Goal: Task Accomplishment & Management: Use online tool/utility

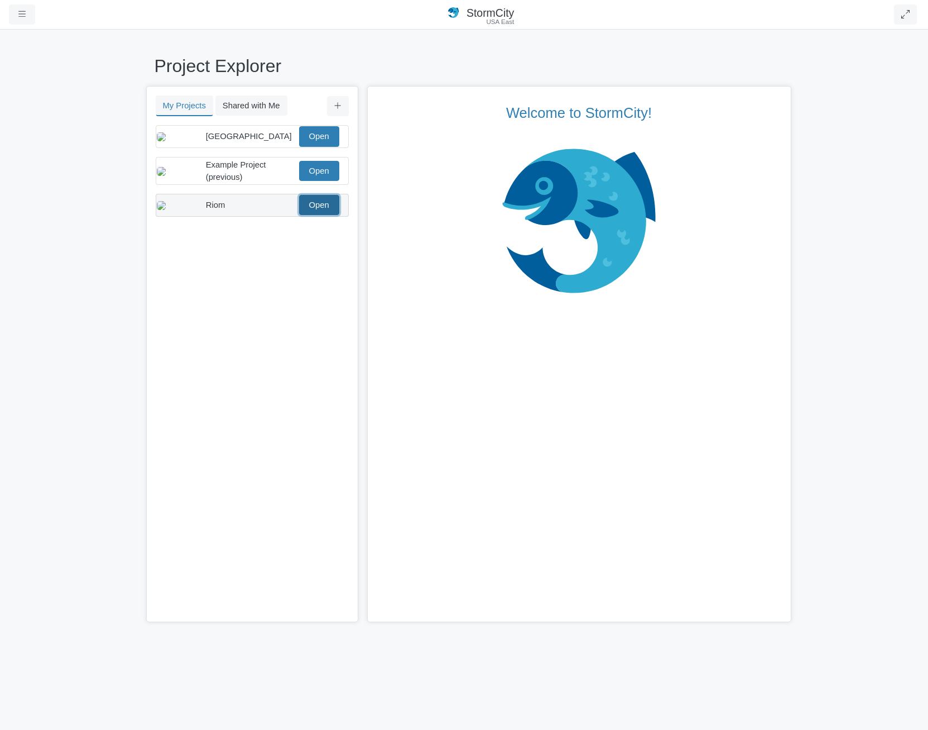
click at [322, 214] on link "Open" at bounding box center [319, 205] width 40 height 20
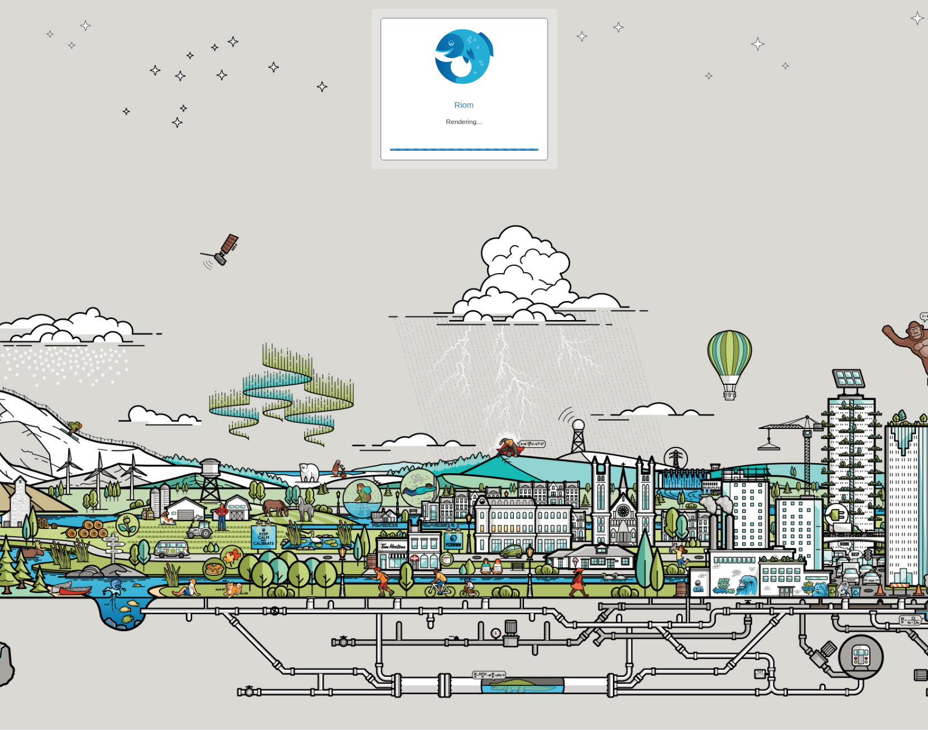
checkbox input "false"
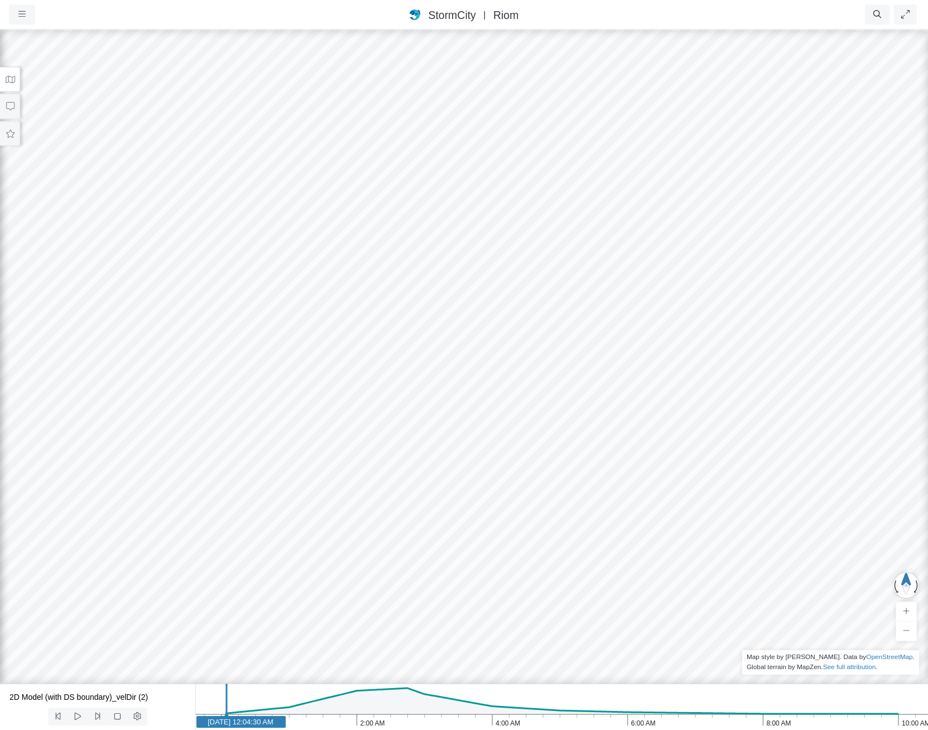
click at [8, 79] on icon at bounding box center [10, 79] width 11 height 8
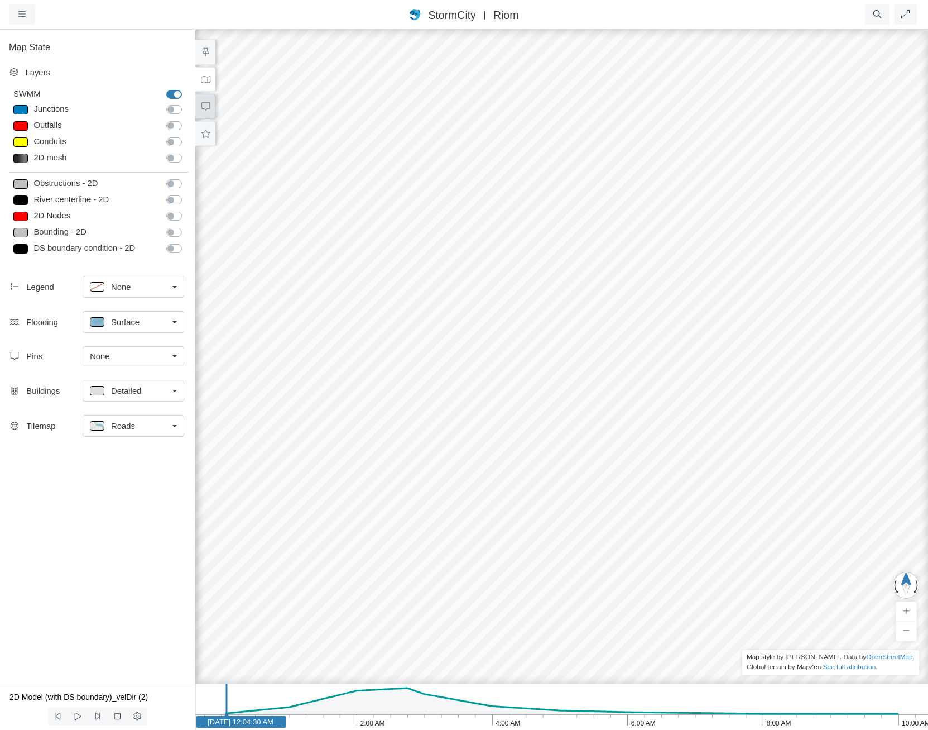
click at [206, 104] on icon at bounding box center [205, 106] width 11 height 8
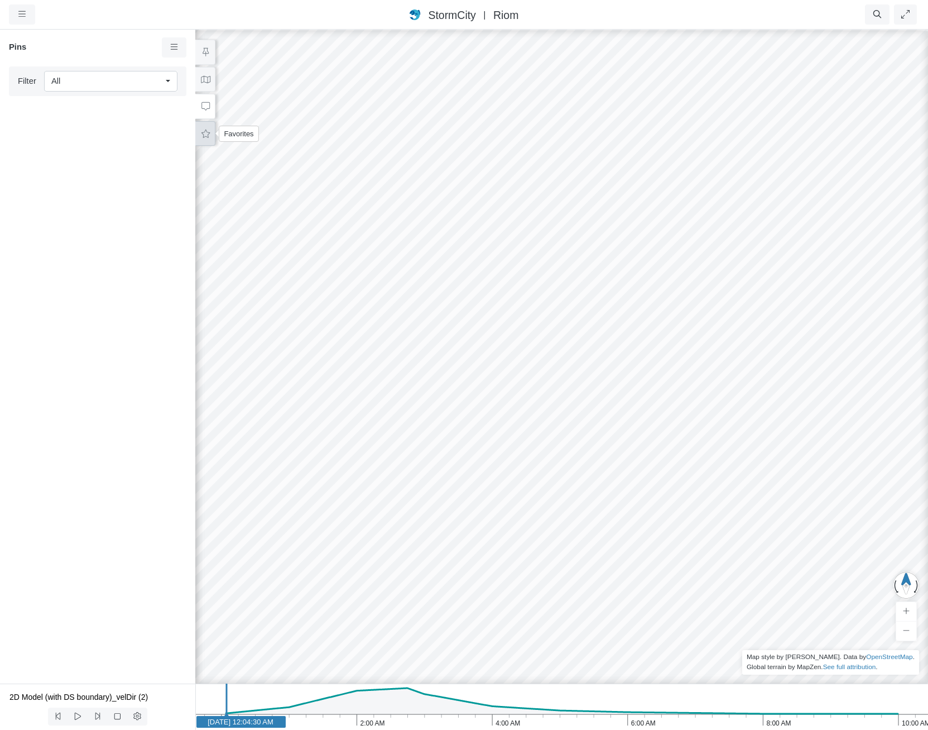
click at [211, 137] on button at bounding box center [205, 133] width 20 height 25
click at [171, 154] on icon at bounding box center [171, 150] width 9 height 7
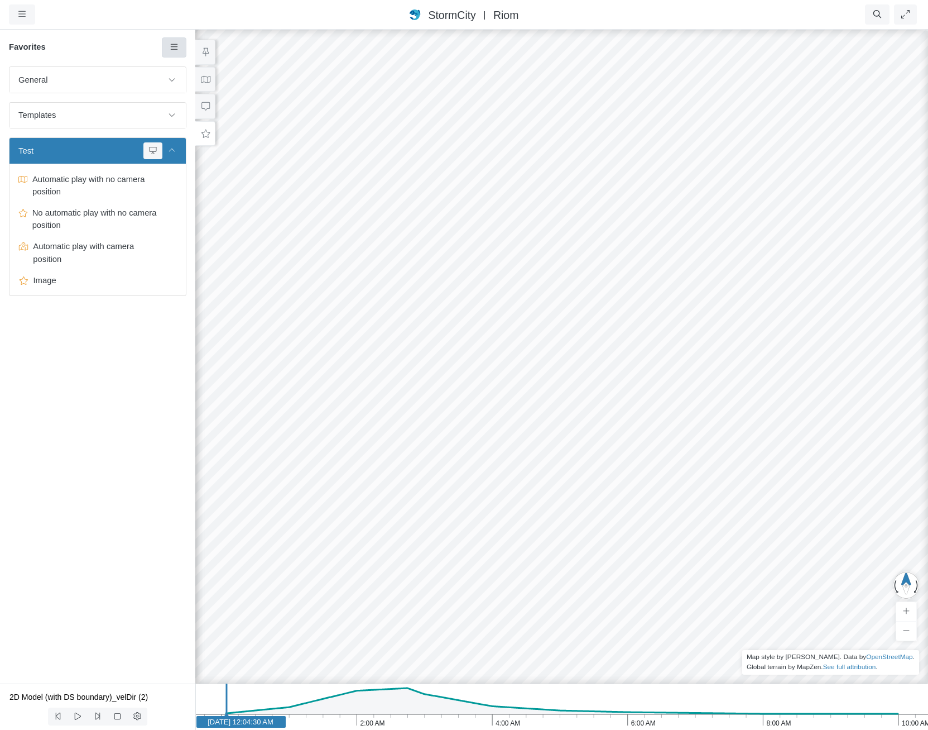
click at [184, 44] on link at bounding box center [174, 47] width 25 height 20
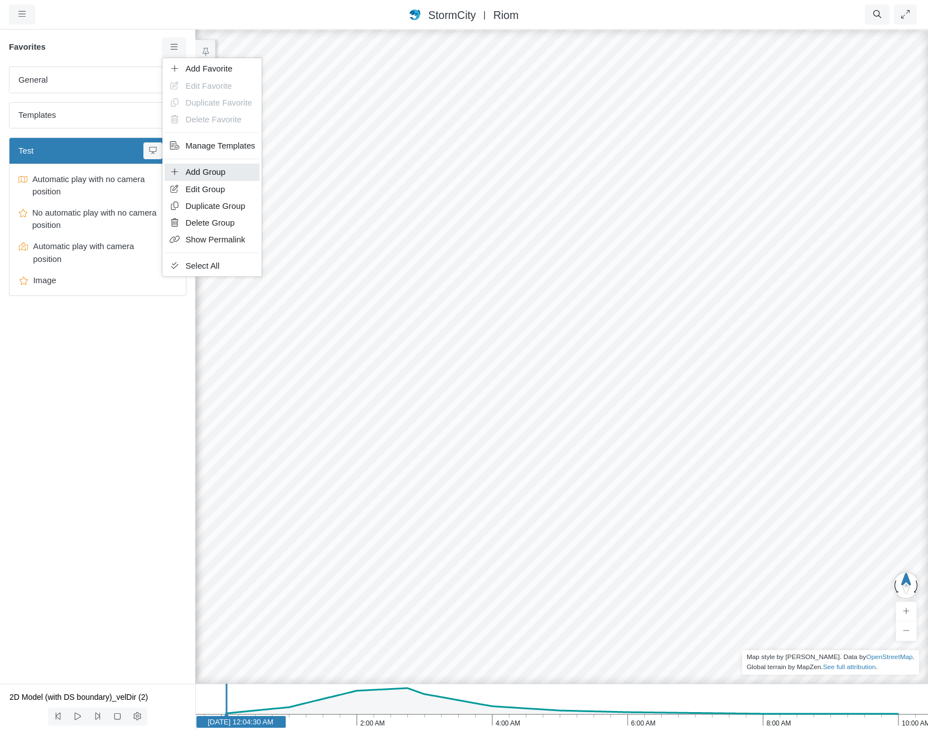
click at [233, 175] on link "Add Group" at bounding box center [212, 172] width 95 height 17
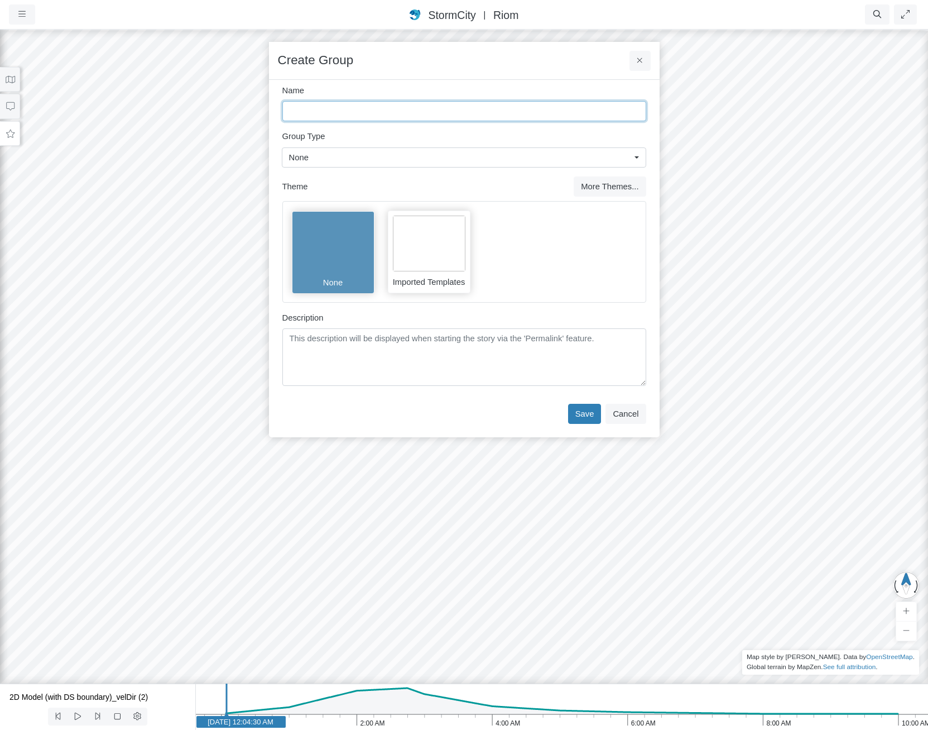
click at [415, 116] on input "Name" at bounding box center [464, 111] width 364 height 20
type input "Group"
click at [586, 414] on button "Save" at bounding box center [584, 414] width 33 height 20
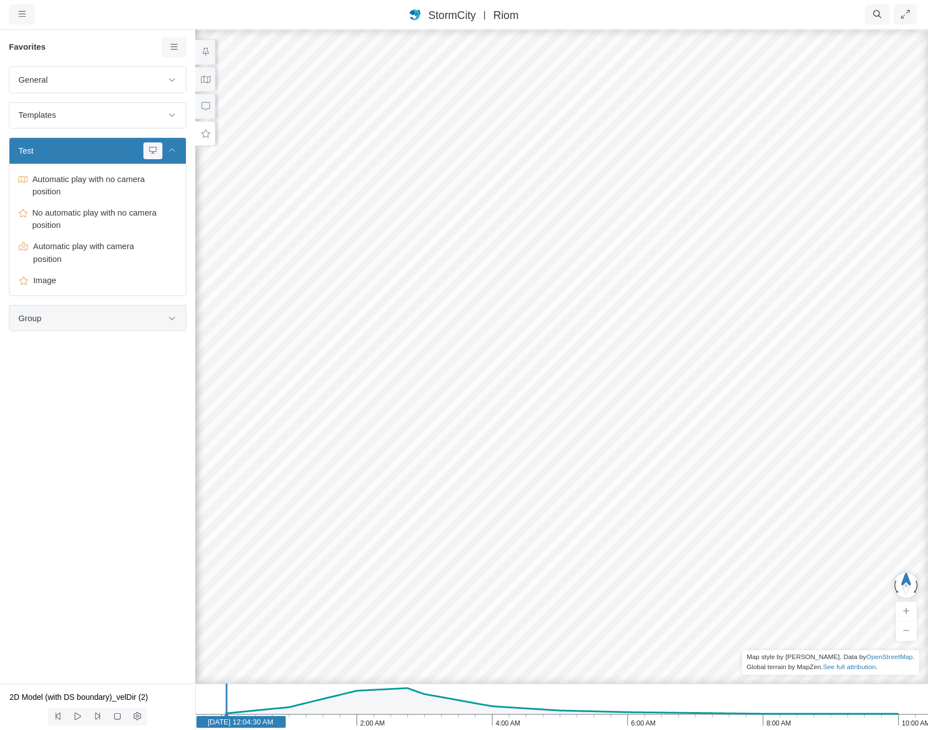
click at [83, 318] on span "Group" at bounding box center [90, 318] width 144 height 12
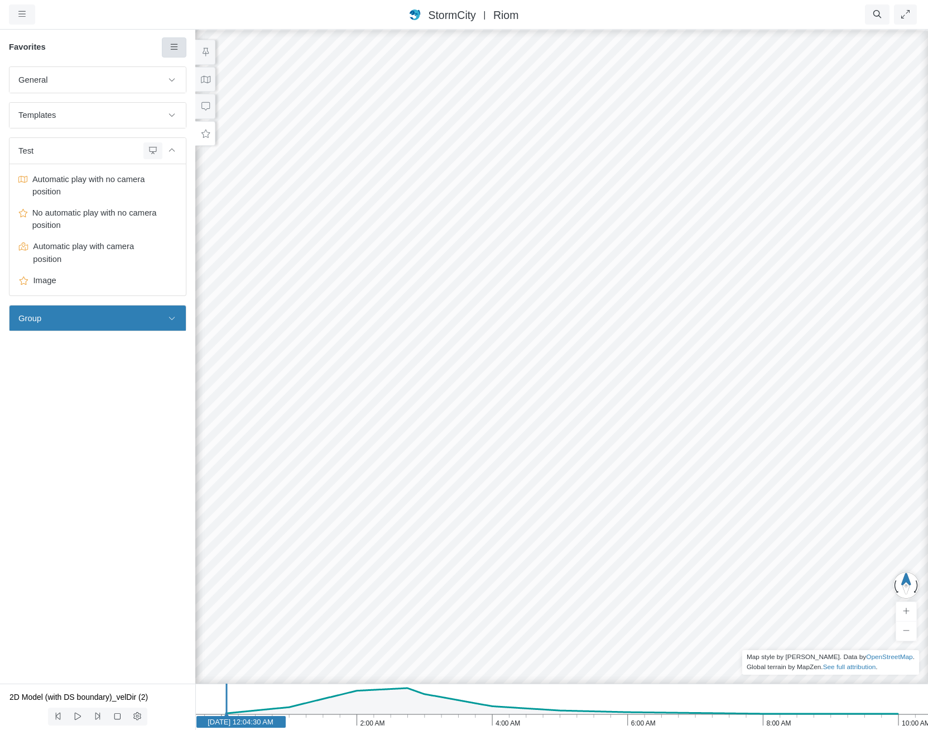
click at [170, 47] on icon at bounding box center [174, 47] width 11 height 8
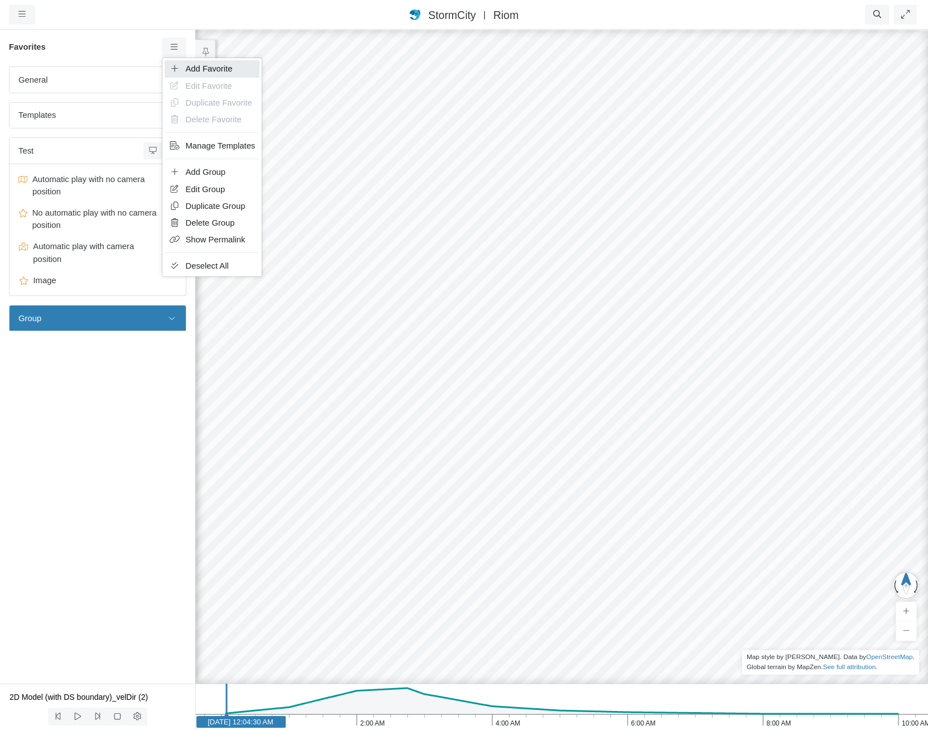
click at [203, 71] on span "Add Favorite" at bounding box center [209, 68] width 47 height 9
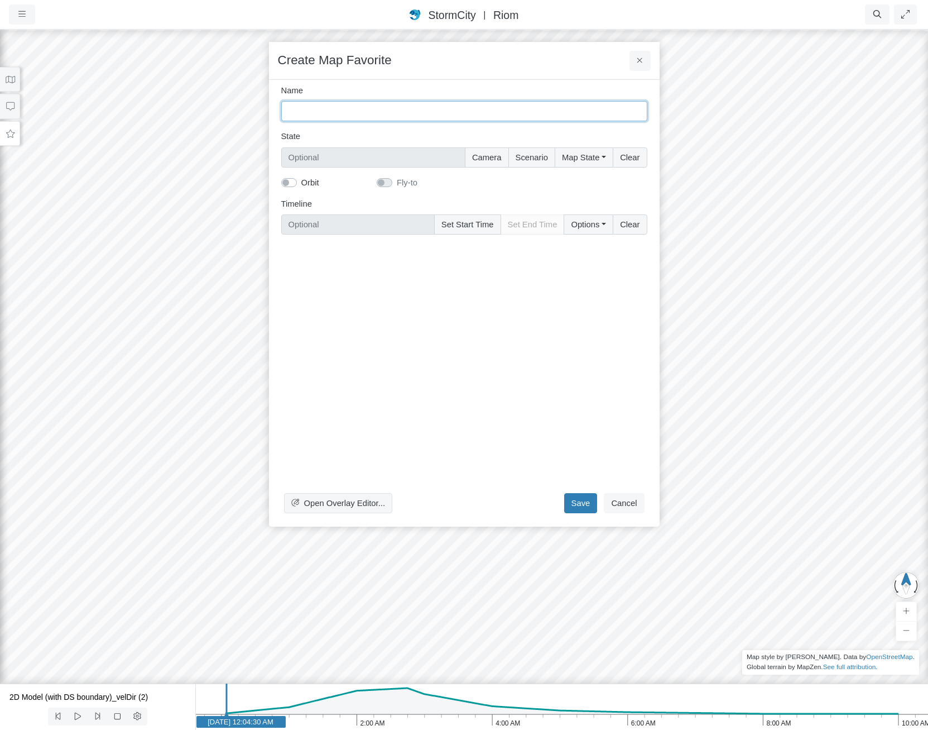
click at [376, 111] on input "Name" at bounding box center [464, 111] width 366 height 20
type input "Testing"
click at [470, 356] on div "Open Overlay Editor... Save Cancel" at bounding box center [464, 380] width 366 height 274
click at [487, 155] on button "Camera" at bounding box center [487, 157] width 44 height 20
type input "Camera"
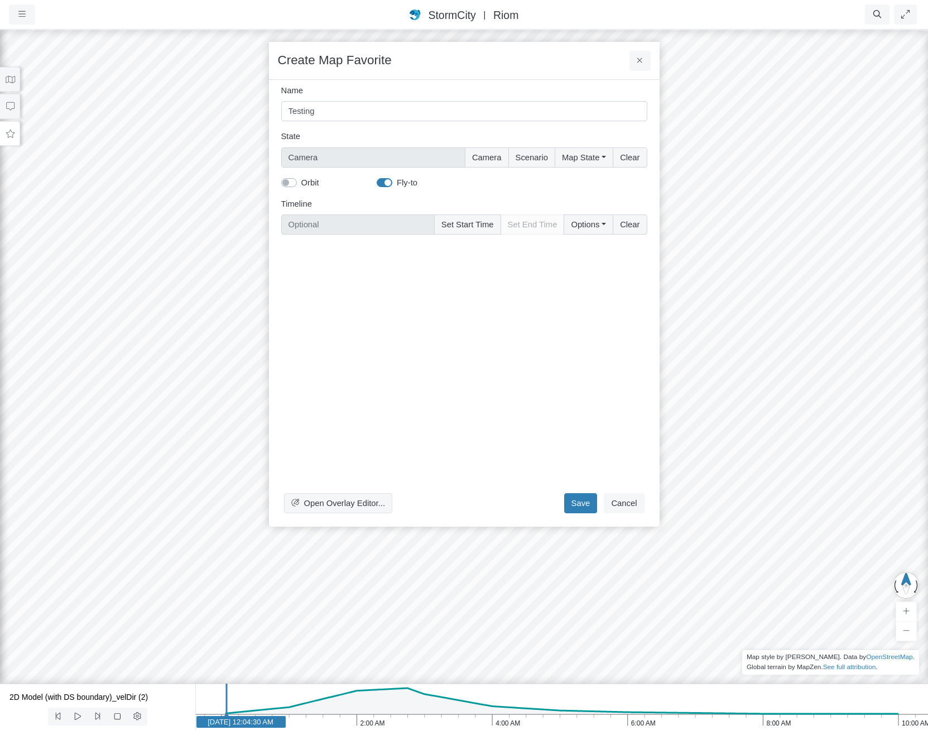
click at [397, 182] on label "Fly-to" at bounding box center [407, 182] width 21 height 12
click at [383, 182] on input "Fly-to" at bounding box center [381, 181] width 9 height 11
checkbox input "false"
click at [576, 497] on button "Save" at bounding box center [580, 503] width 33 height 20
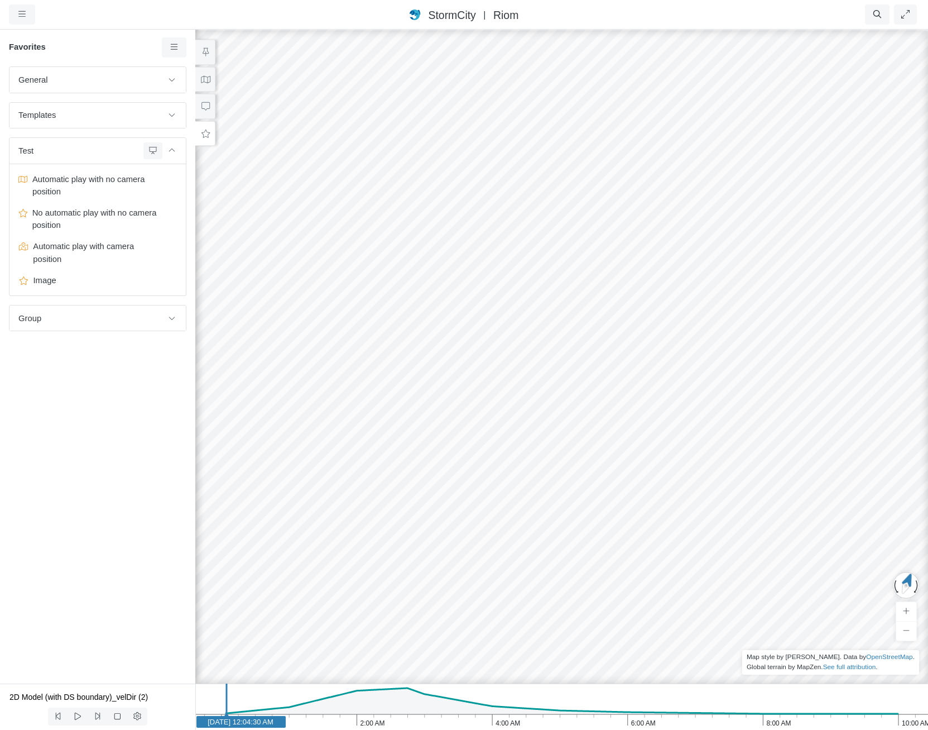
drag, startPoint x: 840, startPoint y: 473, endPoint x: 472, endPoint y: 399, distance: 375.3
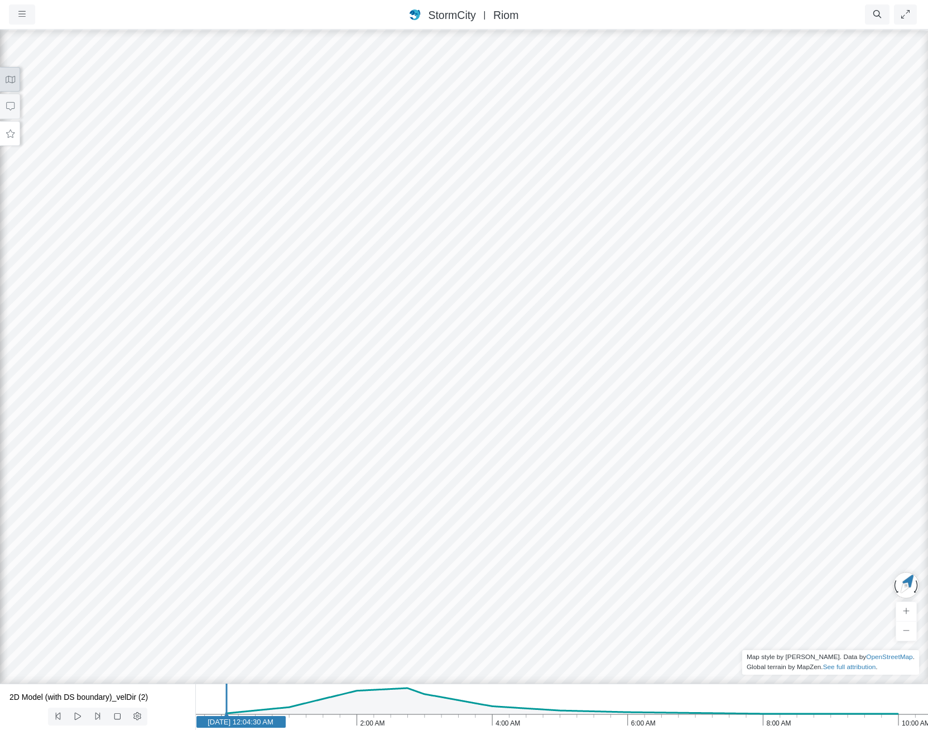
click at [5, 80] on icon at bounding box center [10, 79] width 11 height 8
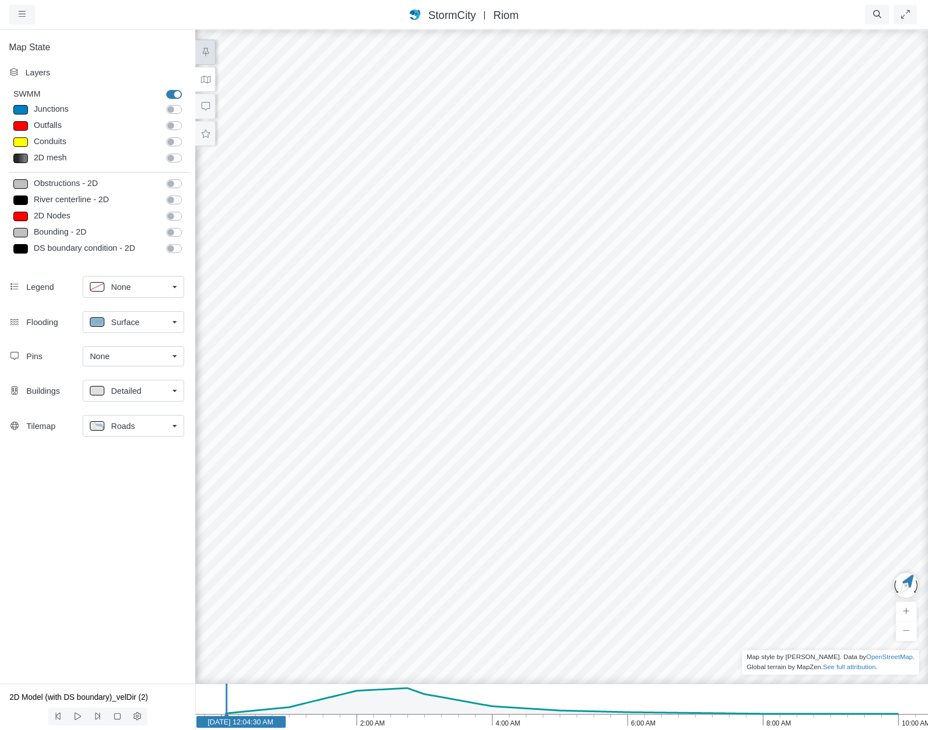
click at [207, 54] on icon at bounding box center [206, 52] width 6 height 8
click at [210, 114] on button at bounding box center [205, 106] width 20 height 25
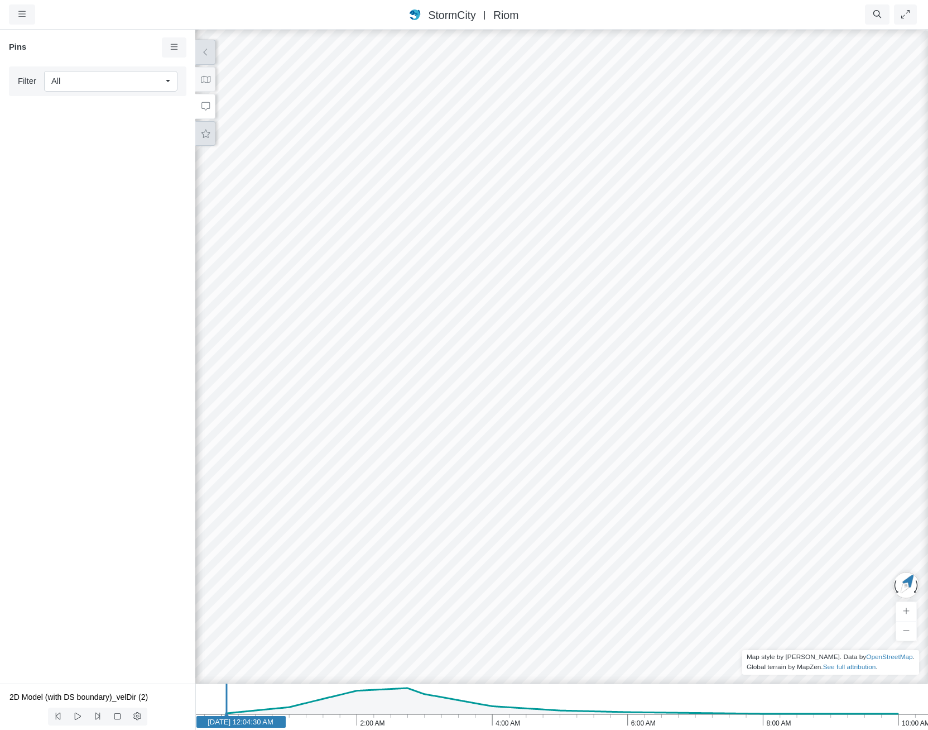
click at [208, 138] on button at bounding box center [205, 133] width 20 height 25
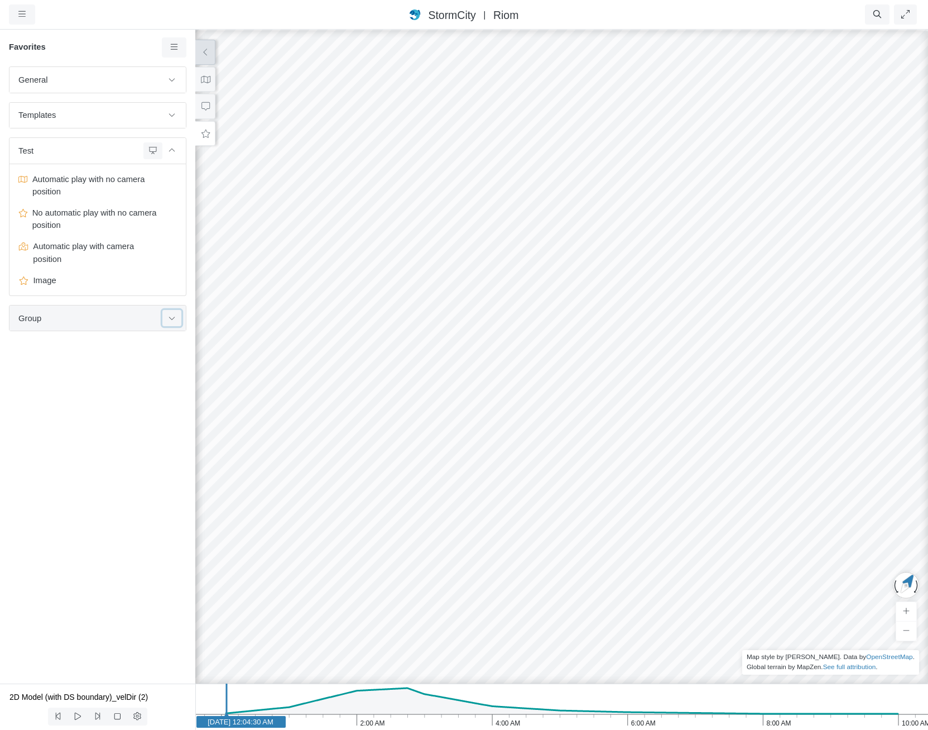
click at [170, 319] on icon at bounding box center [171, 317] width 9 height 7
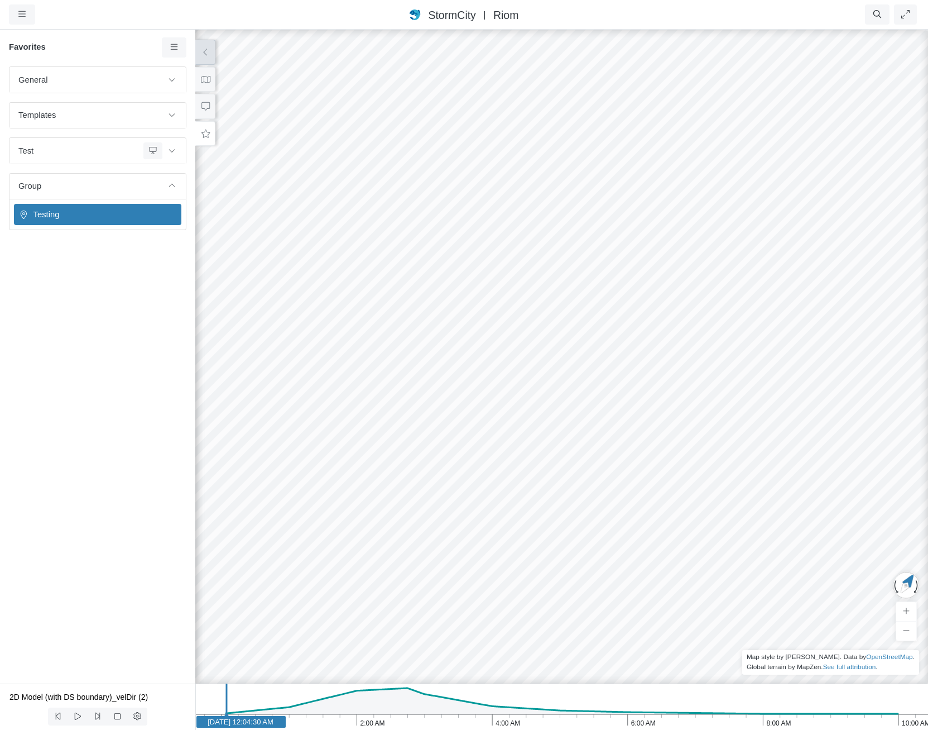
drag, startPoint x: 405, startPoint y: 335, endPoint x: 637, endPoint y: 268, distance: 241.7
click at [688, 270] on div at bounding box center [562, 378] width 928 height 701
click at [565, 274] on div at bounding box center [562, 378] width 928 height 701
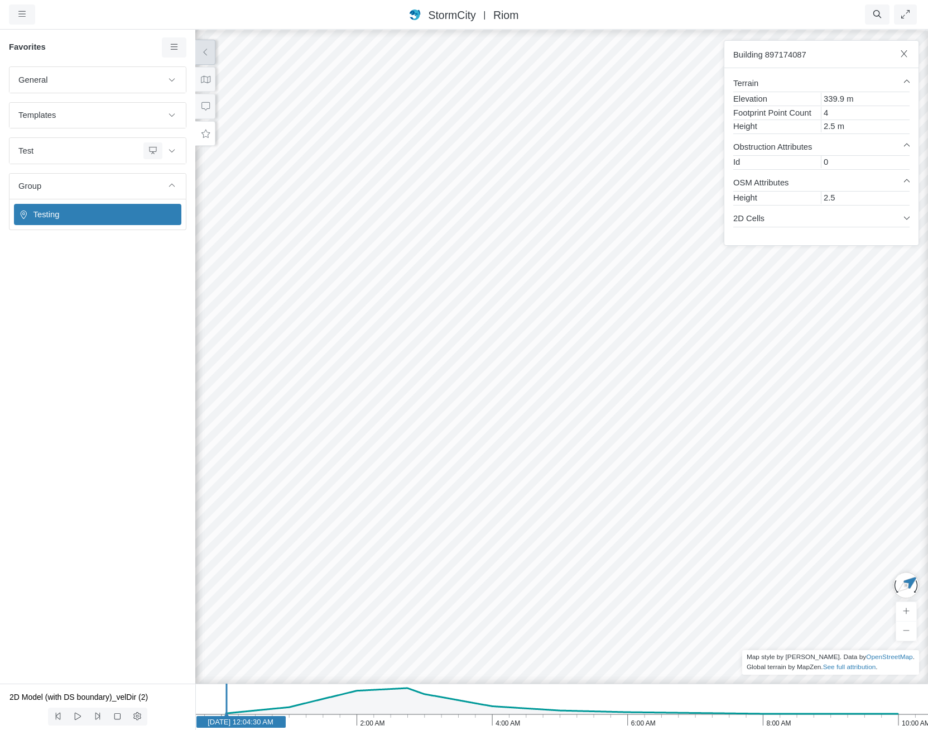
drag, startPoint x: 590, startPoint y: 355, endPoint x: 526, endPoint y: 246, distance: 126.9
click at [172, 46] on icon at bounding box center [174, 47] width 11 height 8
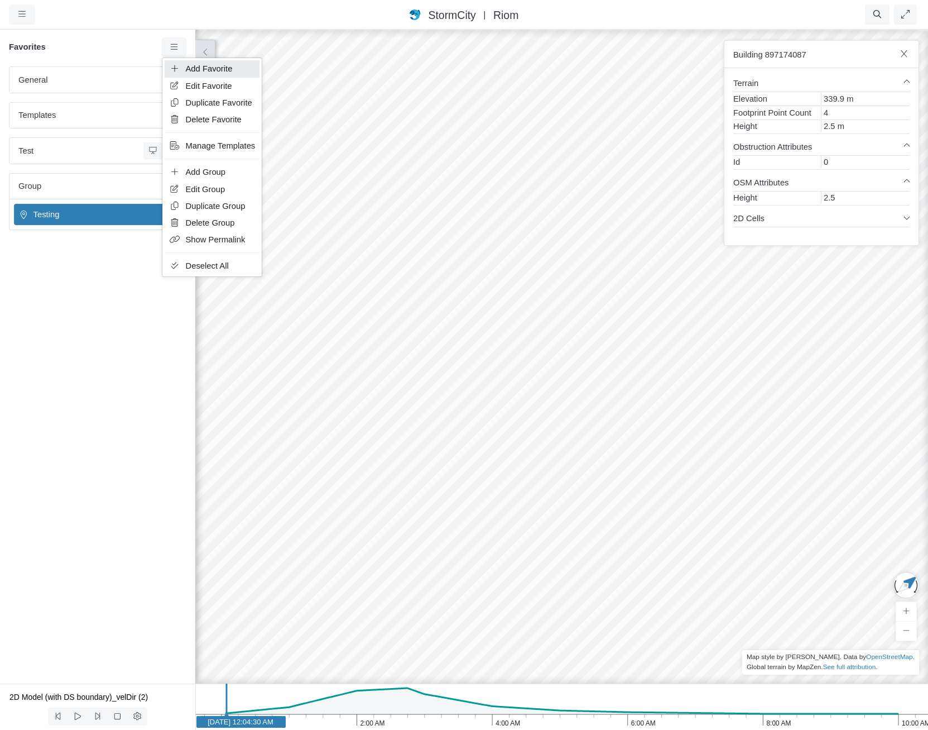
click at [197, 68] on span "Add Favorite" at bounding box center [209, 68] width 47 height 9
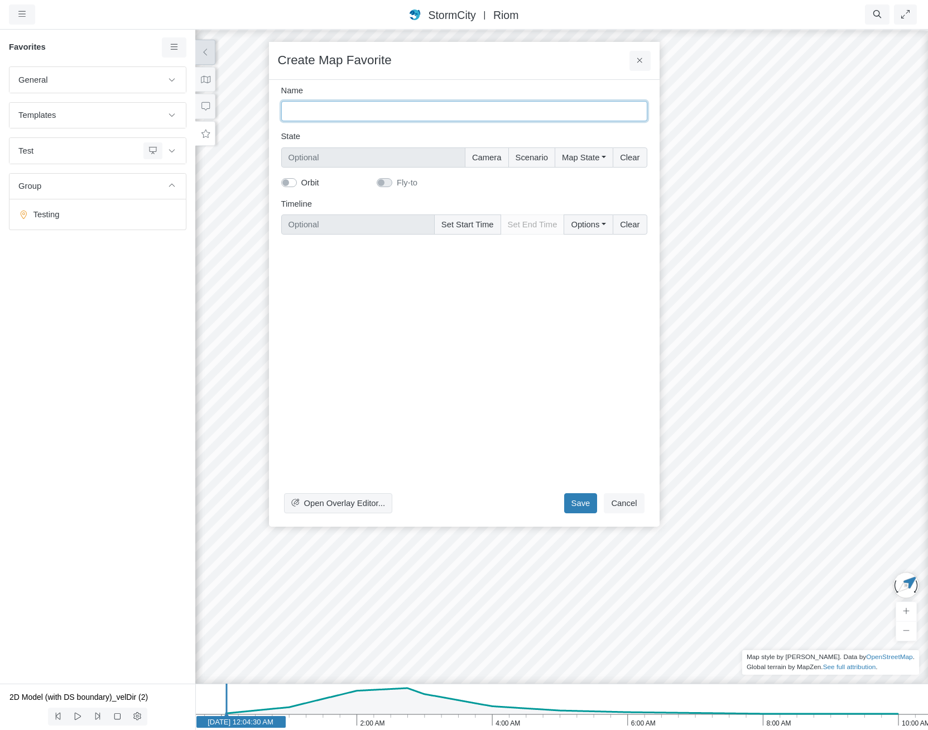
click at [331, 114] on input "Name" at bounding box center [464, 111] width 366 height 20
type input "Camera"
click at [482, 160] on button "Camera" at bounding box center [487, 157] width 44 height 20
type input "Camera"
checkbox input "true"
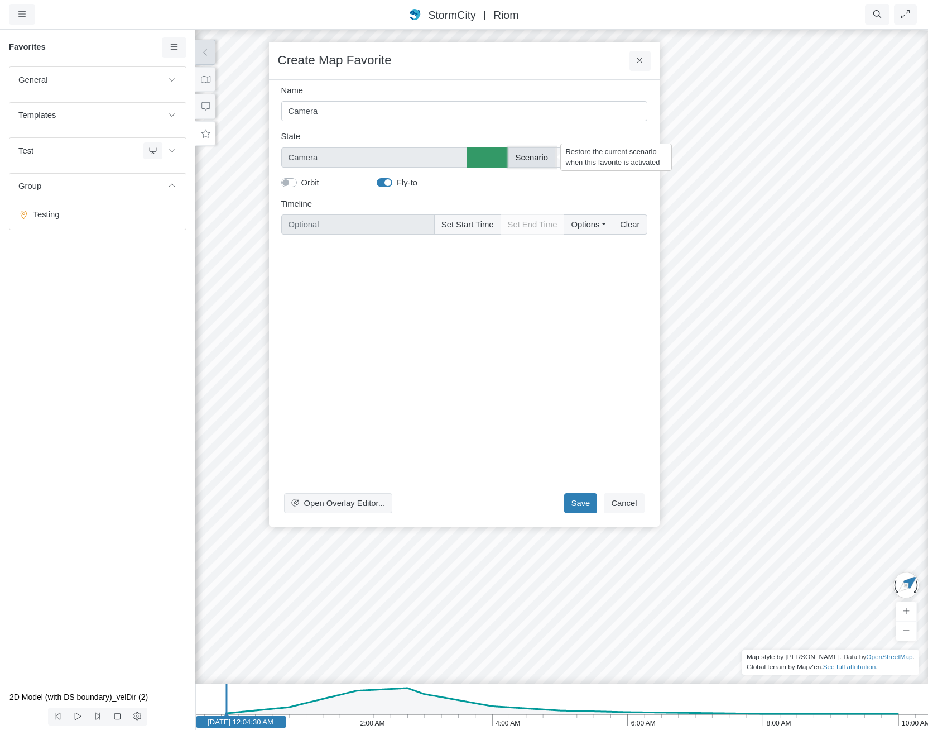
click at [542, 160] on button "Scenario" at bounding box center [532, 157] width 47 height 20
type input "Camera + Scenario"
click at [588, 154] on button "Map State" at bounding box center [584, 157] width 58 height 20
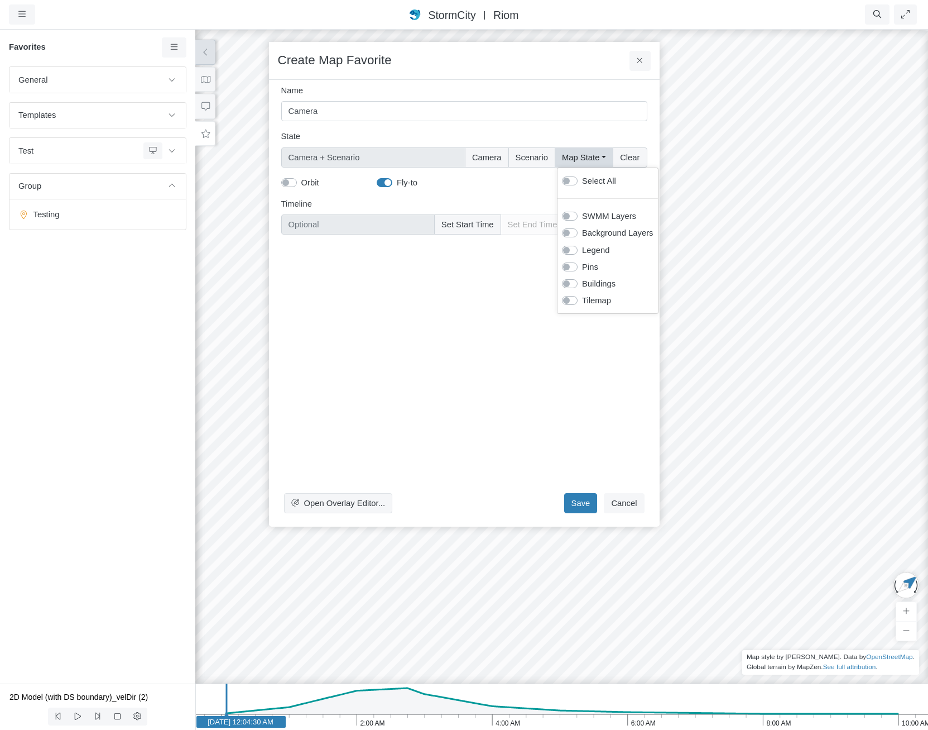
click at [597, 179] on label "Select All" at bounding box center [599, 181] width 34 height 12
click at [571, 179] on input "Select All" at bounding box center [566, 180] width 9 height 11
checkbox input "true"
type input "Camera + Full Map State + Scenario"
checkbox input "true"
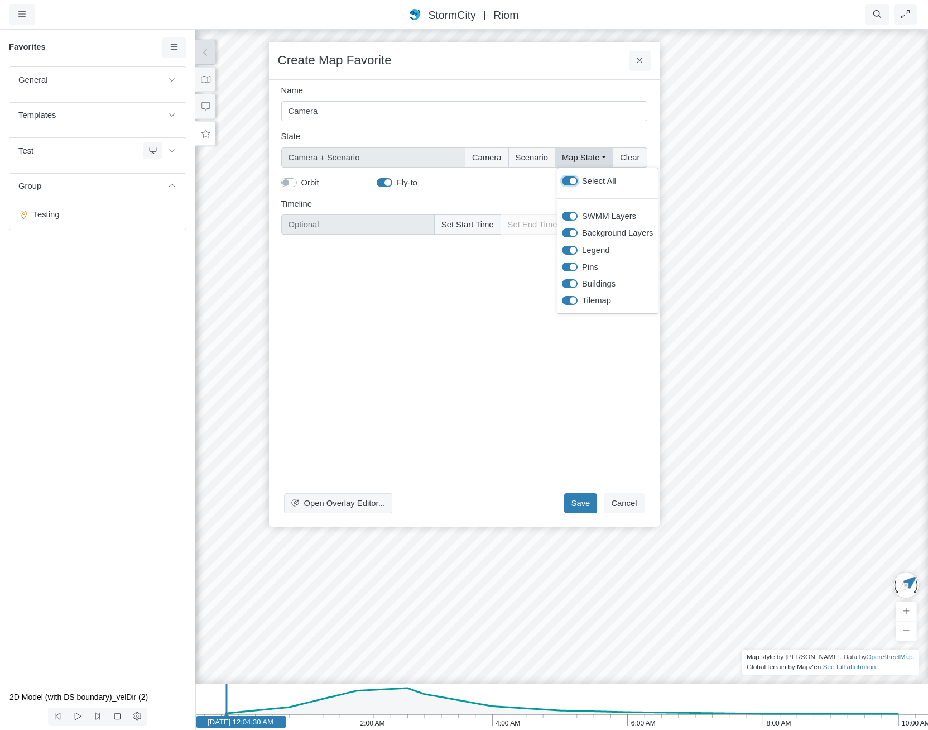
checkbox input "true"
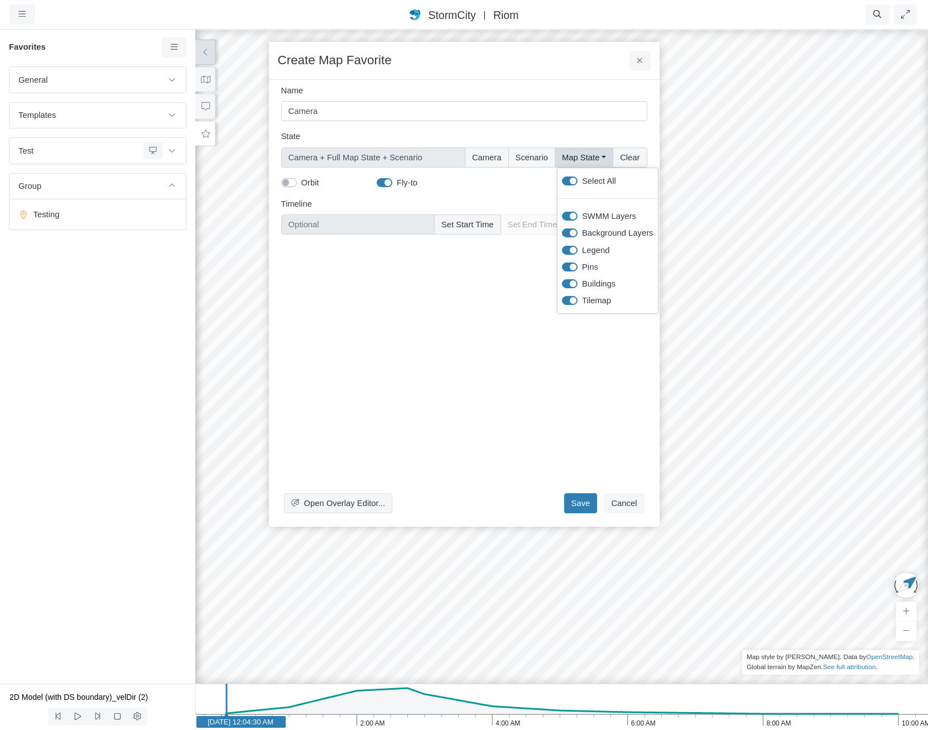
click at [305, 183] on label "Orbit" at bounding box center [310, 182] width 18 height 12
click at [290, 183] on input "Orbit" at bounding box center [285, 181] width 9 height 11
checkbox input "true"
click at [392, 701] on icon "10:00 AM 8:00 AM 6:00 AM 4:00 AM 2:00 AM Jan 30, 2012 Jan 30, 2012 12:04:30 AM" at bounding box center [561, 706] width 733 height 46
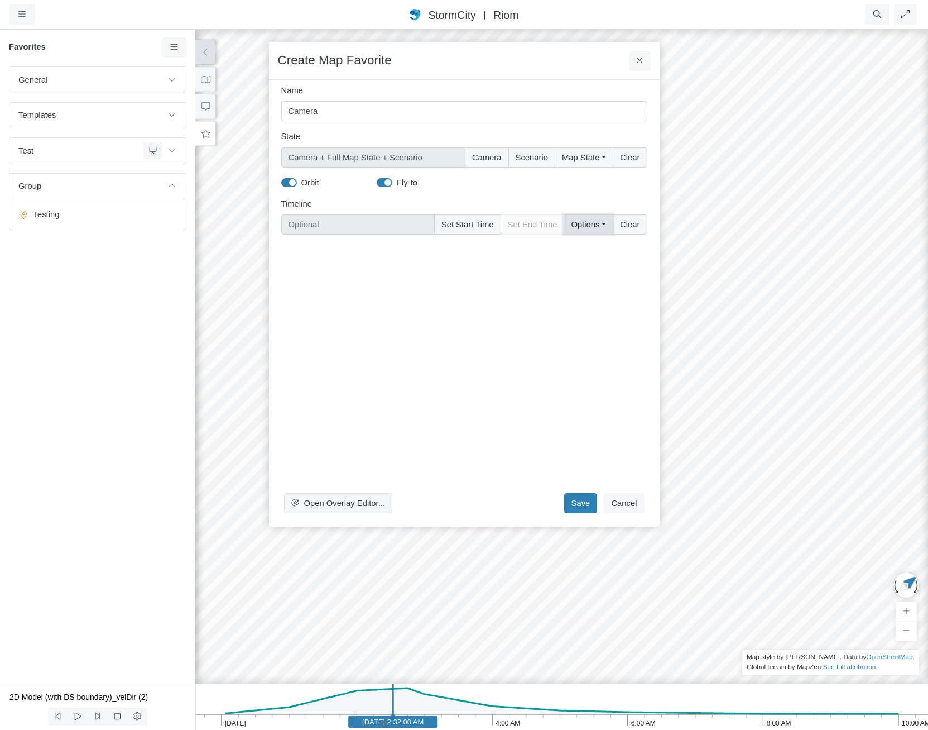
click at [588, 223] on button "Options" at bounding box center [588, 224] width 49 height 20
click at [487, 225] on button "Set Start Time" at bounding box center [467, 224] width 67 height 20
click at [393, 697] on line at bounding box center [393, 703] width 0 height 41
click at [549, 226] on button "Set End Time" at bounding box center [533, 224] width 64 height 20
type input "Jan 30, 2012 2:32 AM - Jan 30, 2012 2:36 AM"
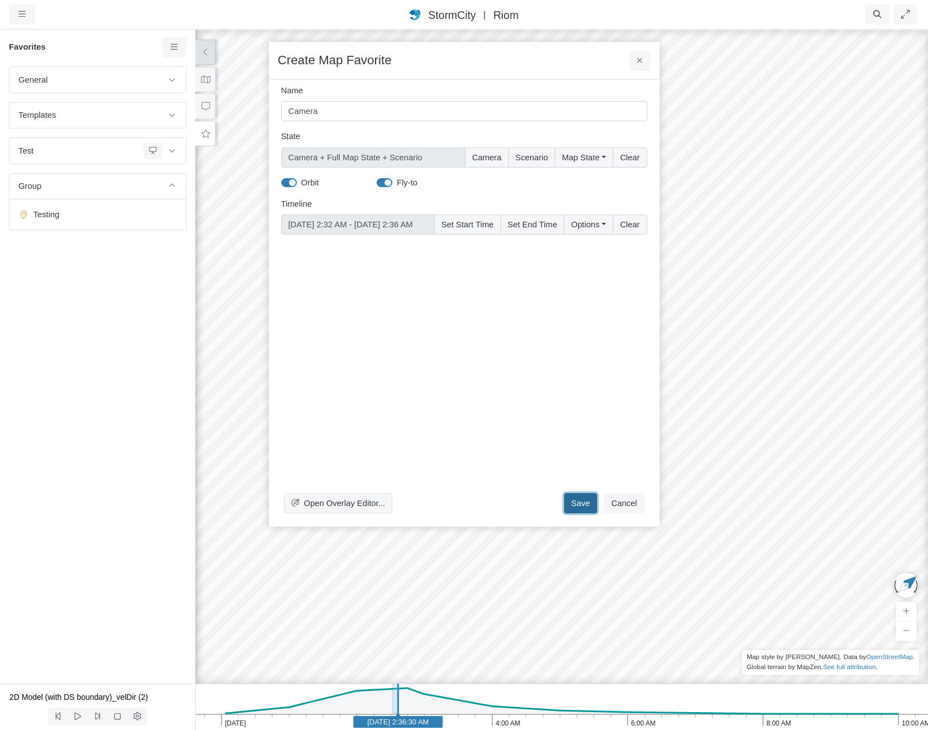
click at [585, 498] on button "Save" at bounding box center [580, 503] width 33 height 20
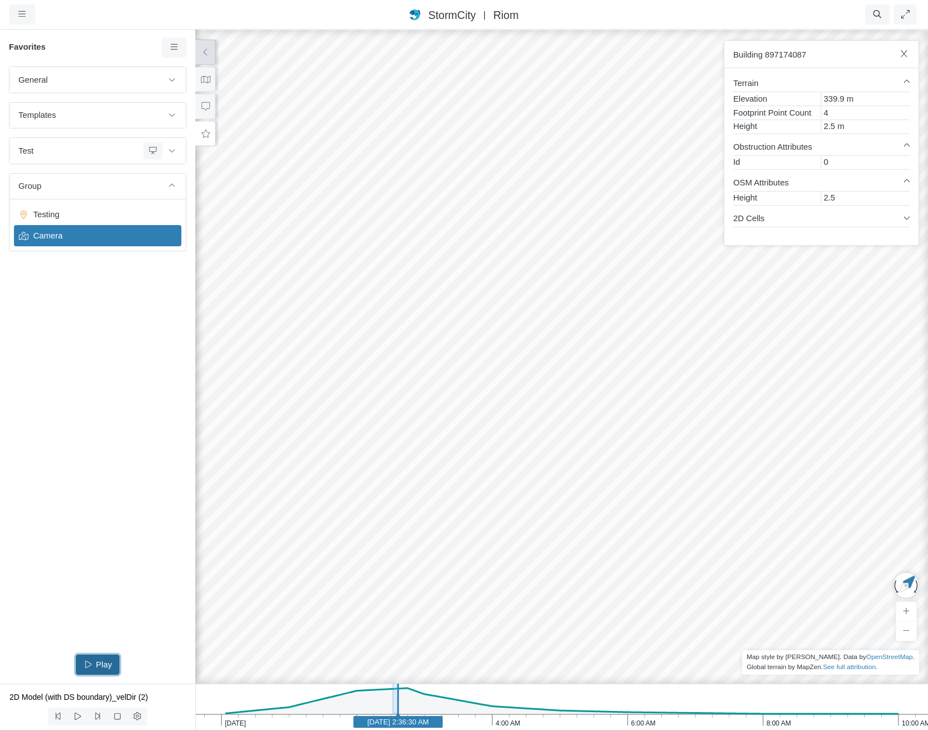
drag, startPoint x: 516, startPoint y: 157, endPoint x: 416, endPoint y: 269, distance: 149.4
click at [119, 214] on span "Testing" at bounding box center [99, 214] width 140 height 12
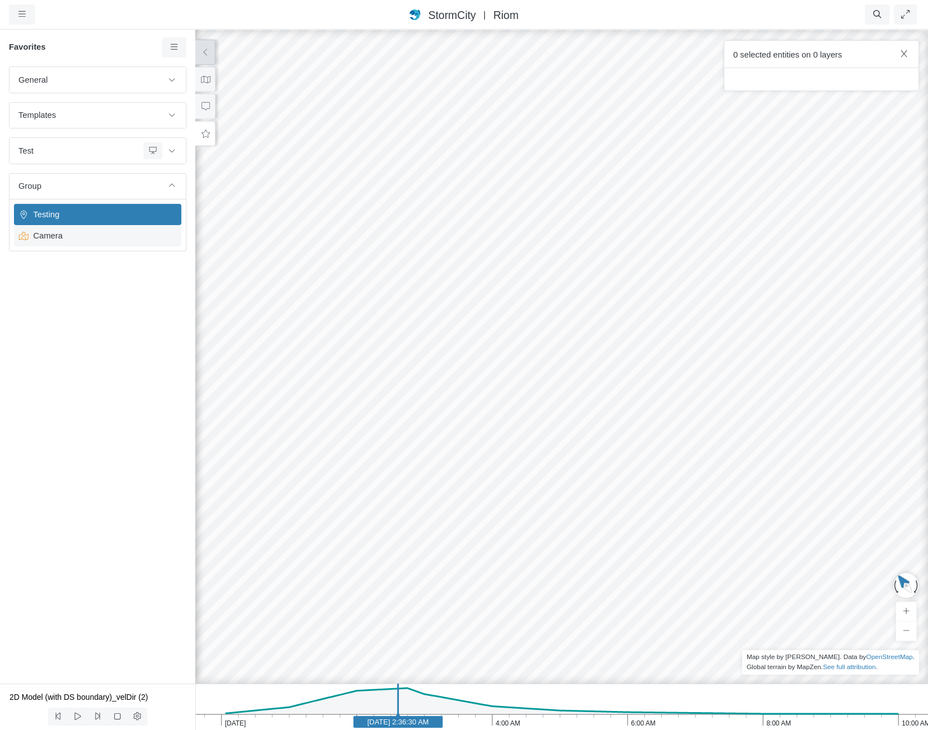
click at [132, 237] on span "Camera" at bounding box center [99, 235] width 140 height 12
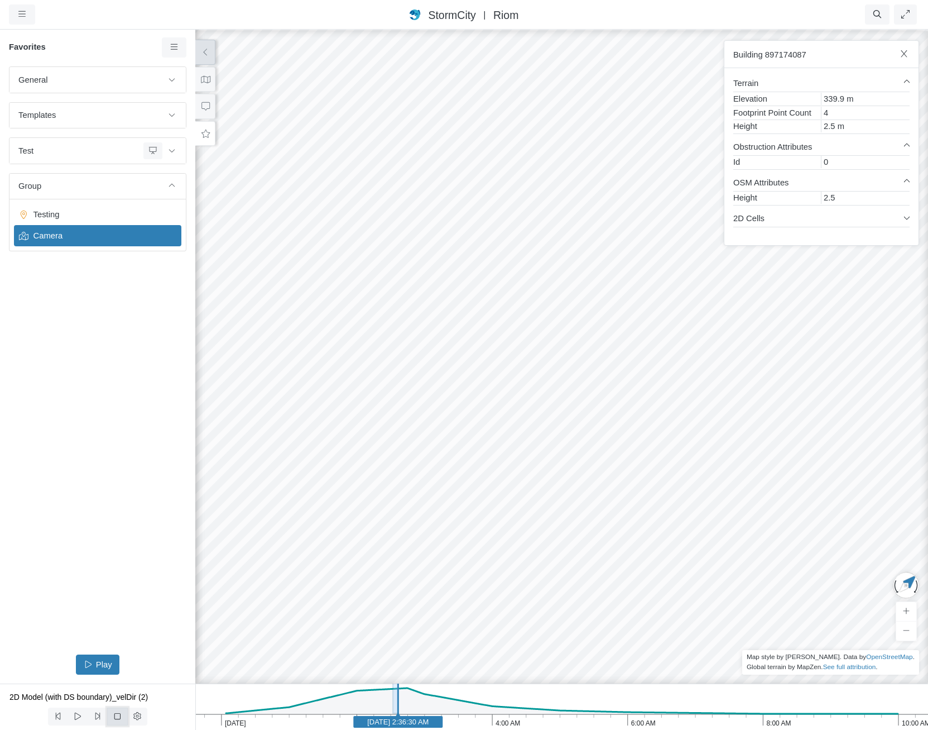
click at [120, 716] on icon at bounding box center [117, 716] width 11 height 8
click at [60, 209] on span "Testing" at bounding box center [99, 214] width 140 height 12
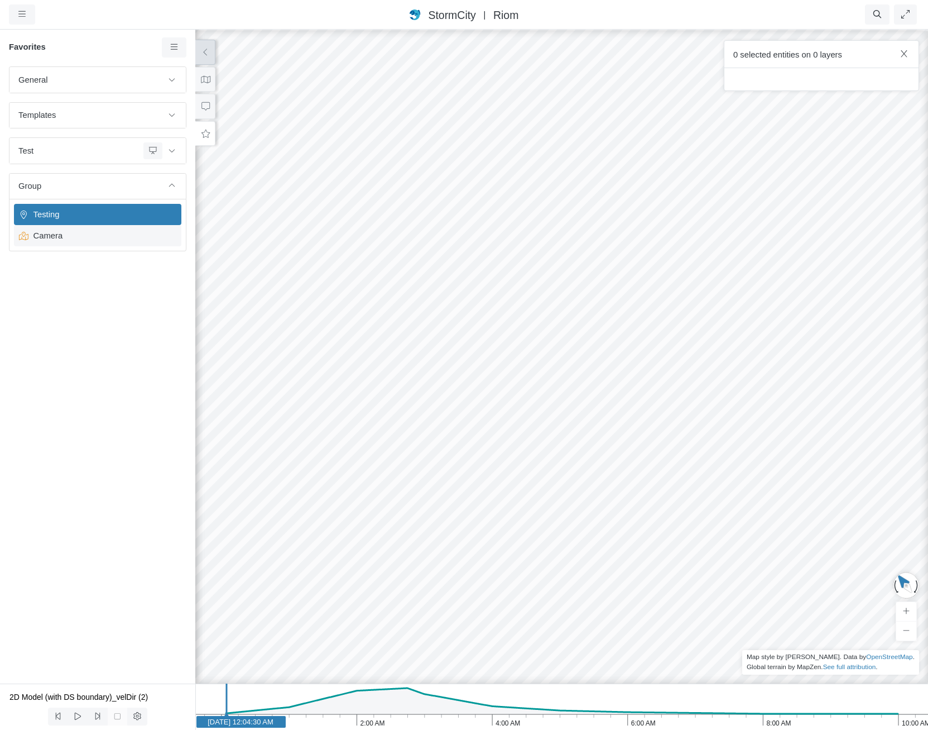
click at [75, 240] on span "Camera" at bounding box center [99, 235] width 140 height 12
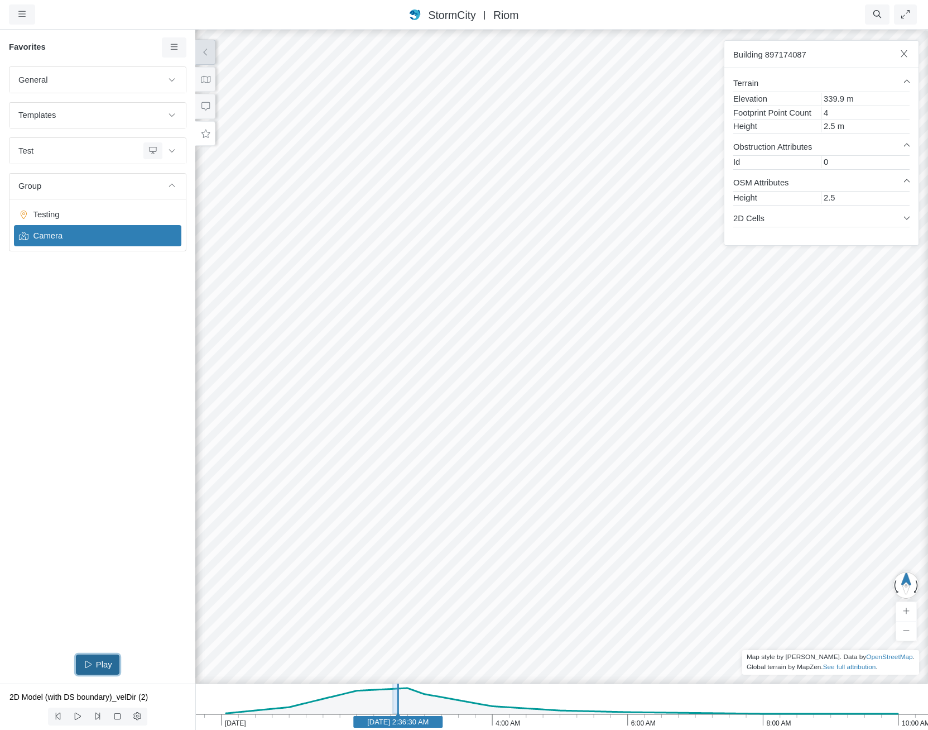
drag, startPoint x: 494, startPoint y: 477, endPoint x: 483, endPoint y: 471, distance: 12.7
click at [81, 243] on icon at bounding box center [76, 246] width 11 height 8
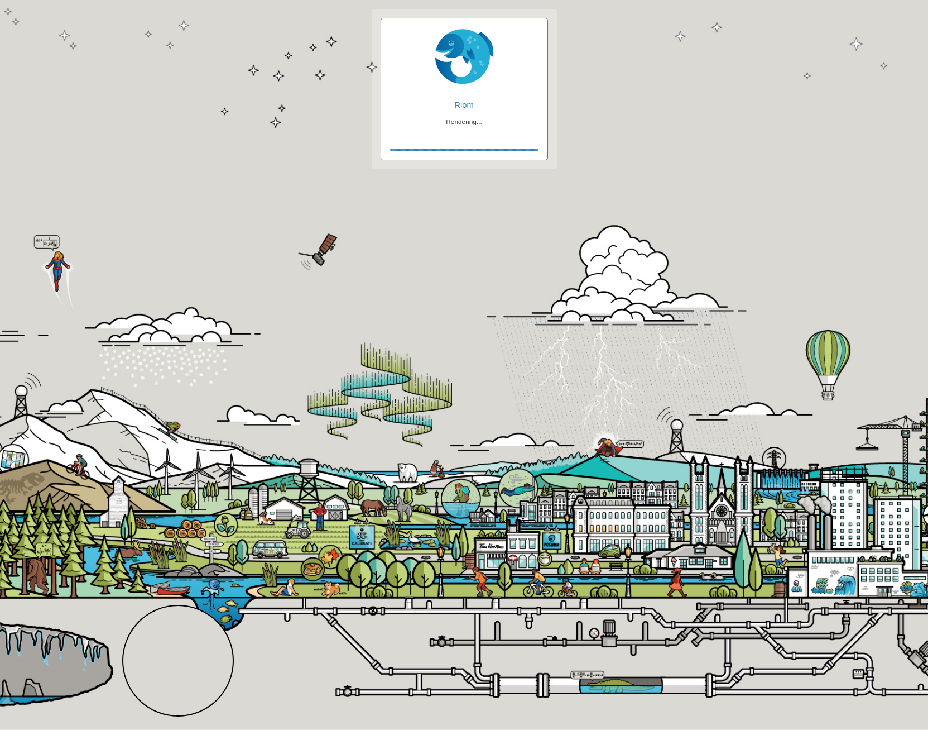
checkbox input "false"
